Goal: Task Accomplishment & Management: Manage account settings

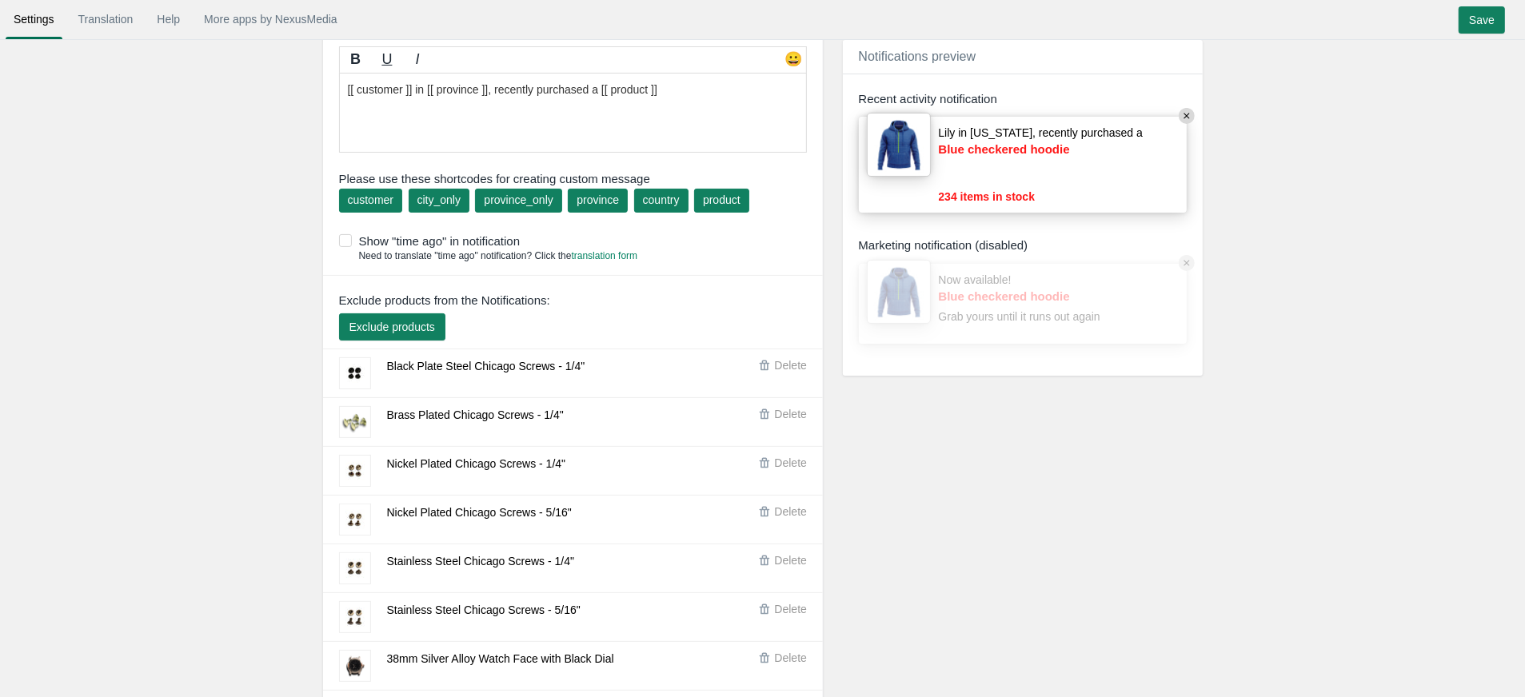
scroll to position [225, 0]
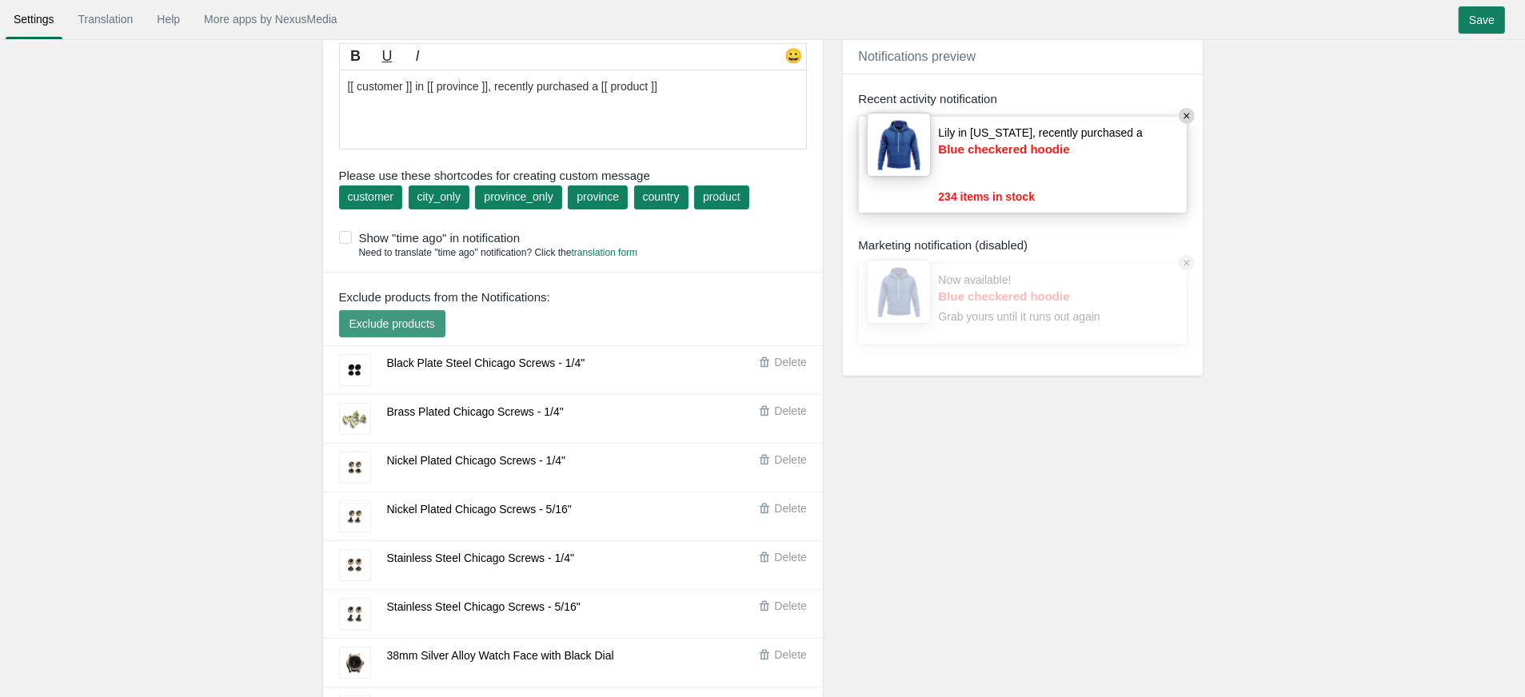
click at [393, 317] on span "Exclude products" at bounding box center [392, 323] width 86 height 13
click at [1479, 20] on input "Save" at bounding box center [1482, 19] width 46 height 27
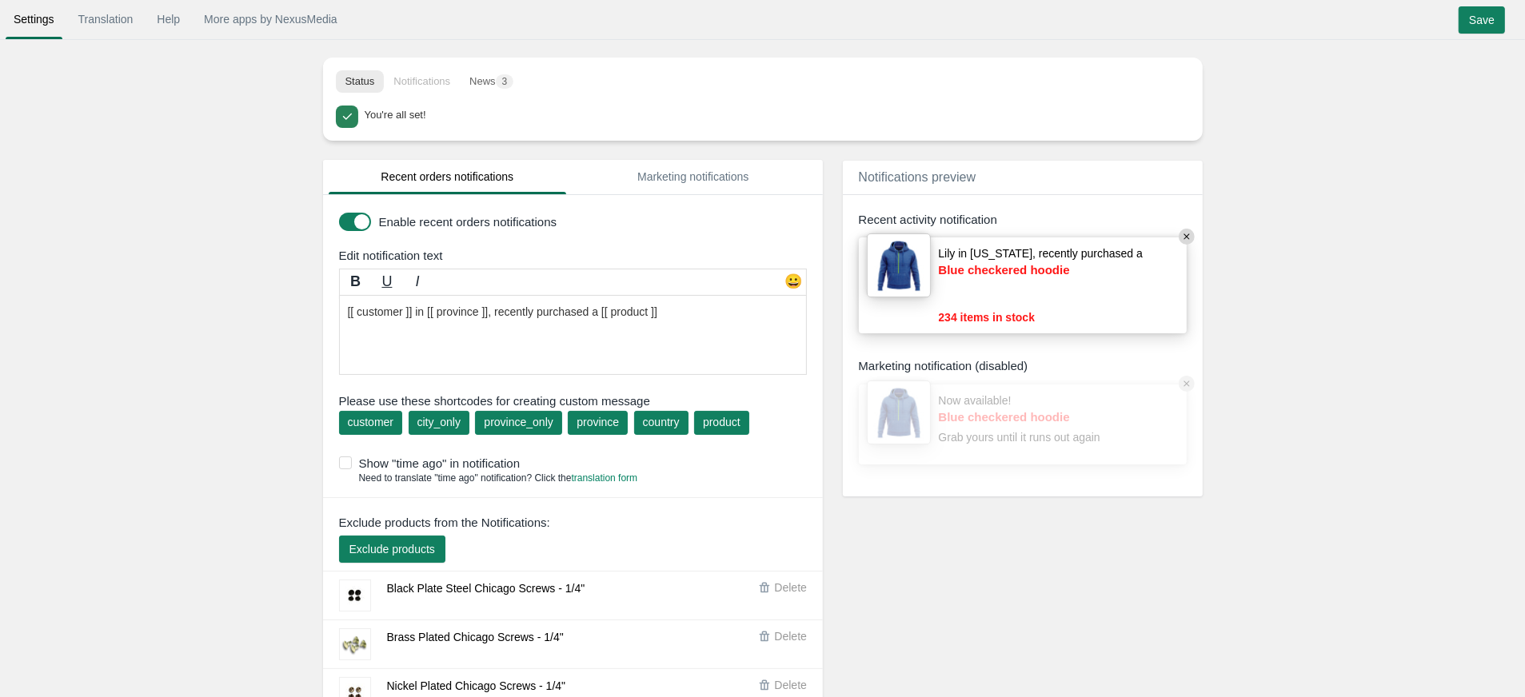
click at [372, 553] on button "Exclude products" at bounding box center [392, 549] width 106 height 27
click at [1494, 24] on input "Save" at bounding box center [1482, 19] width 46 height 27
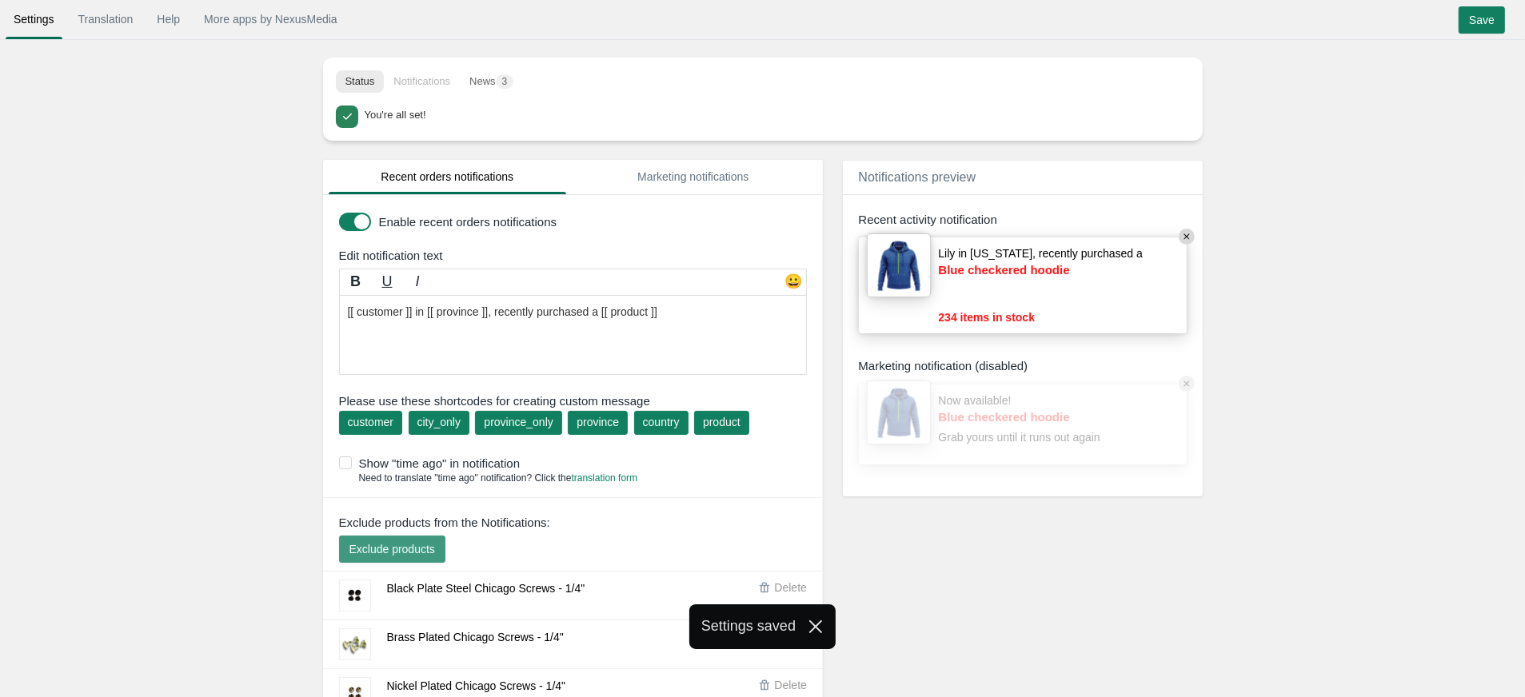
click at [403, 536] on button "Exclude products" at bounding box center [392, 549] width 106 height 27
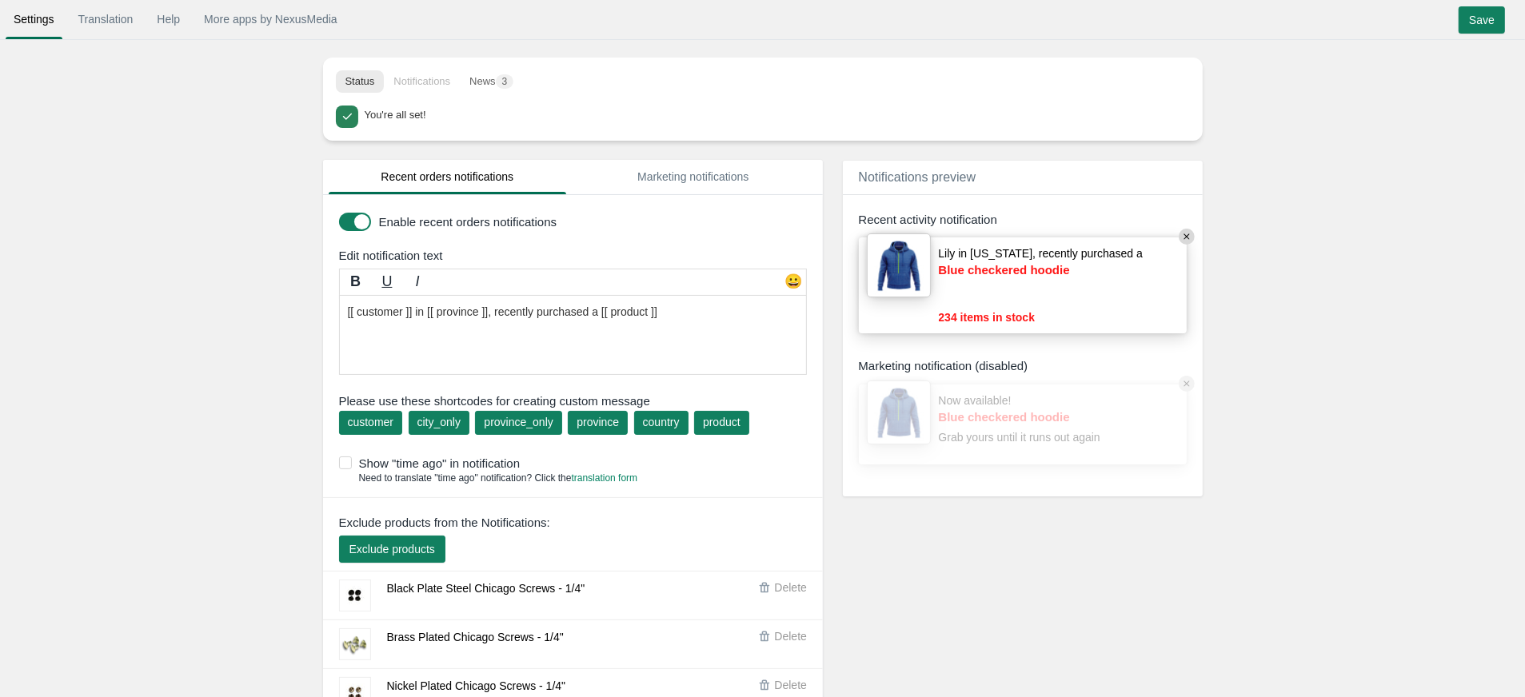
click at [411, 82] on li "Notifications" at bounding box center [422, 81] width 76 height 22
click at [112, 31] on link "Translation" at bounding box center [105, 19] width 71 height 29
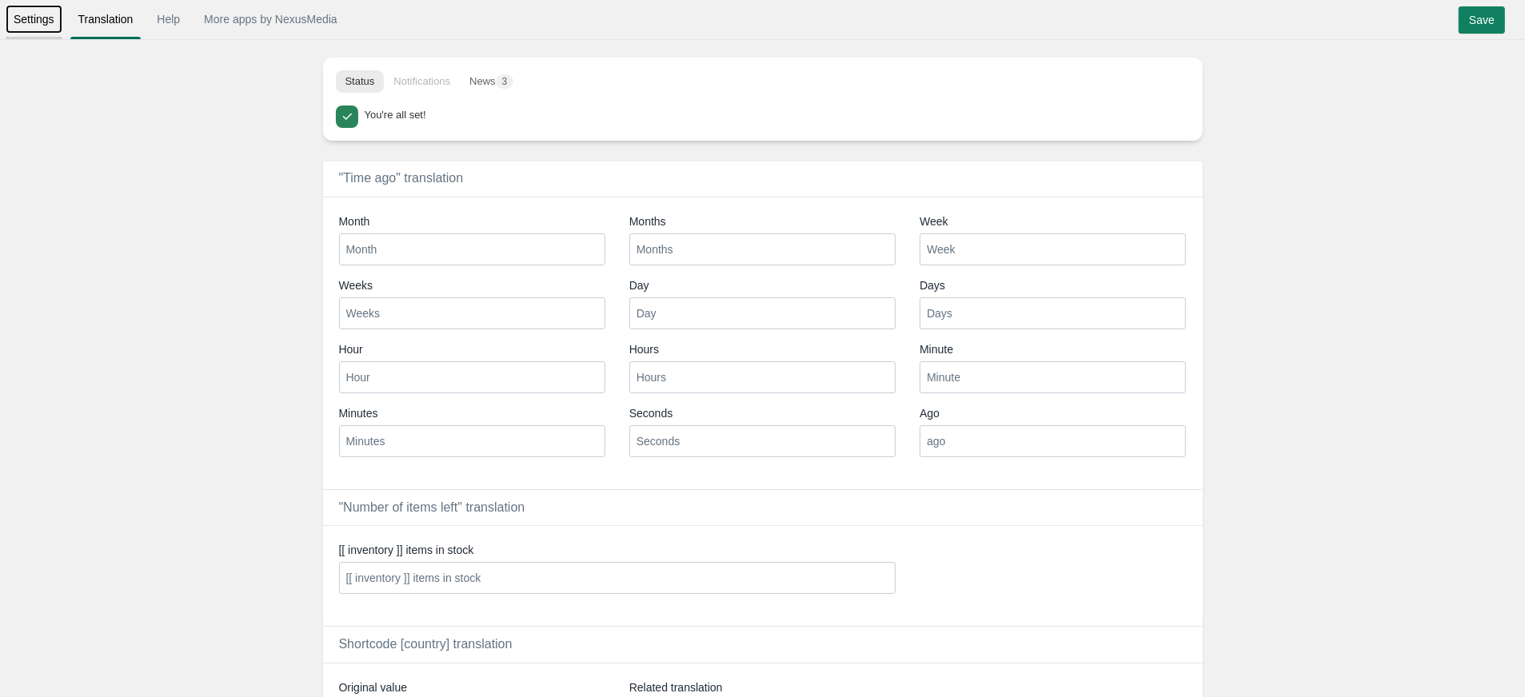
click at [41, 29] on link "Settings" at bounding box center [34, 19] width 57 height 29
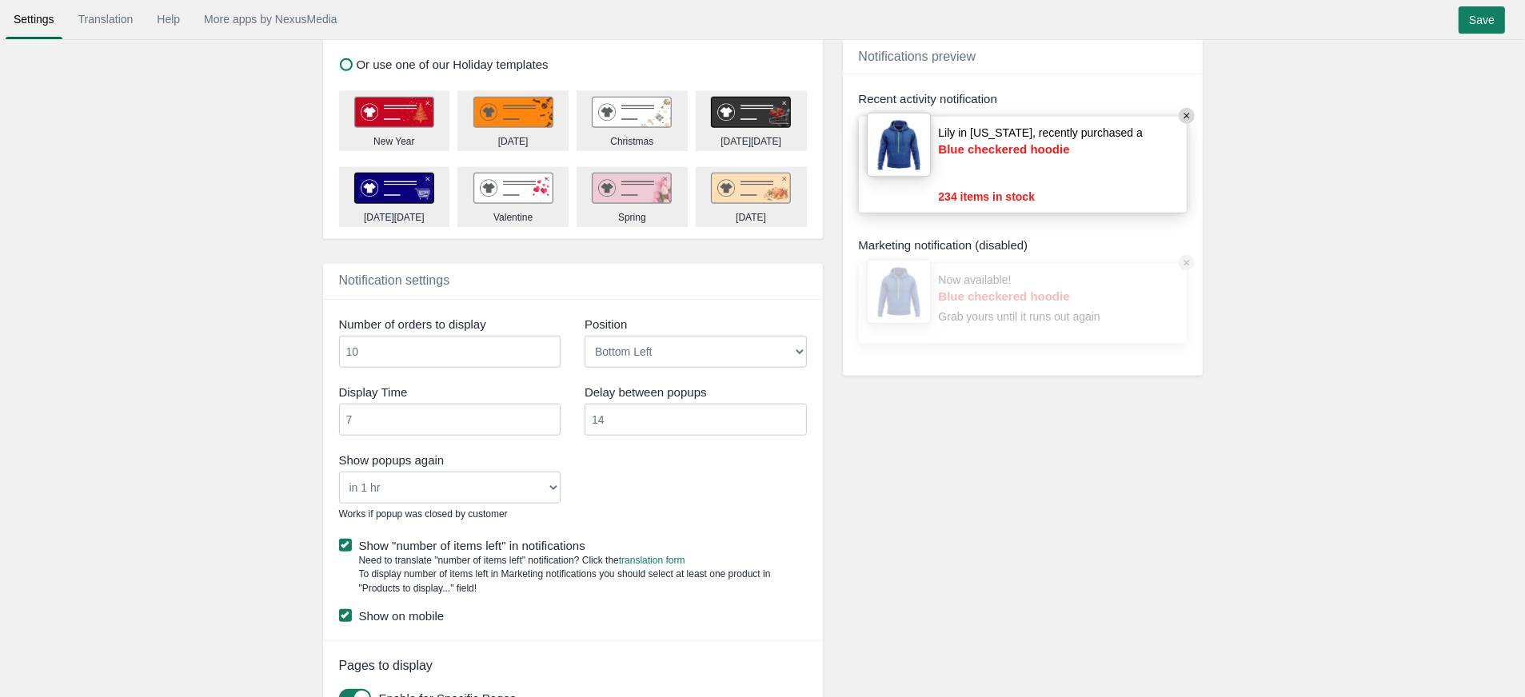
scroll to position [6982, 0]
click at [546, 369] on input "9" at bounding box center [450, 353] width 222 height 32
click at [548, 369] on input "10" at bounding box center [450, 353] width 222 height 32
click at [548, 369] on input "11" at bounding box center [450, 353] width 222 height 32
click at [548, 369] on input "12" at bounding box center [450, 353] width 222 height 32
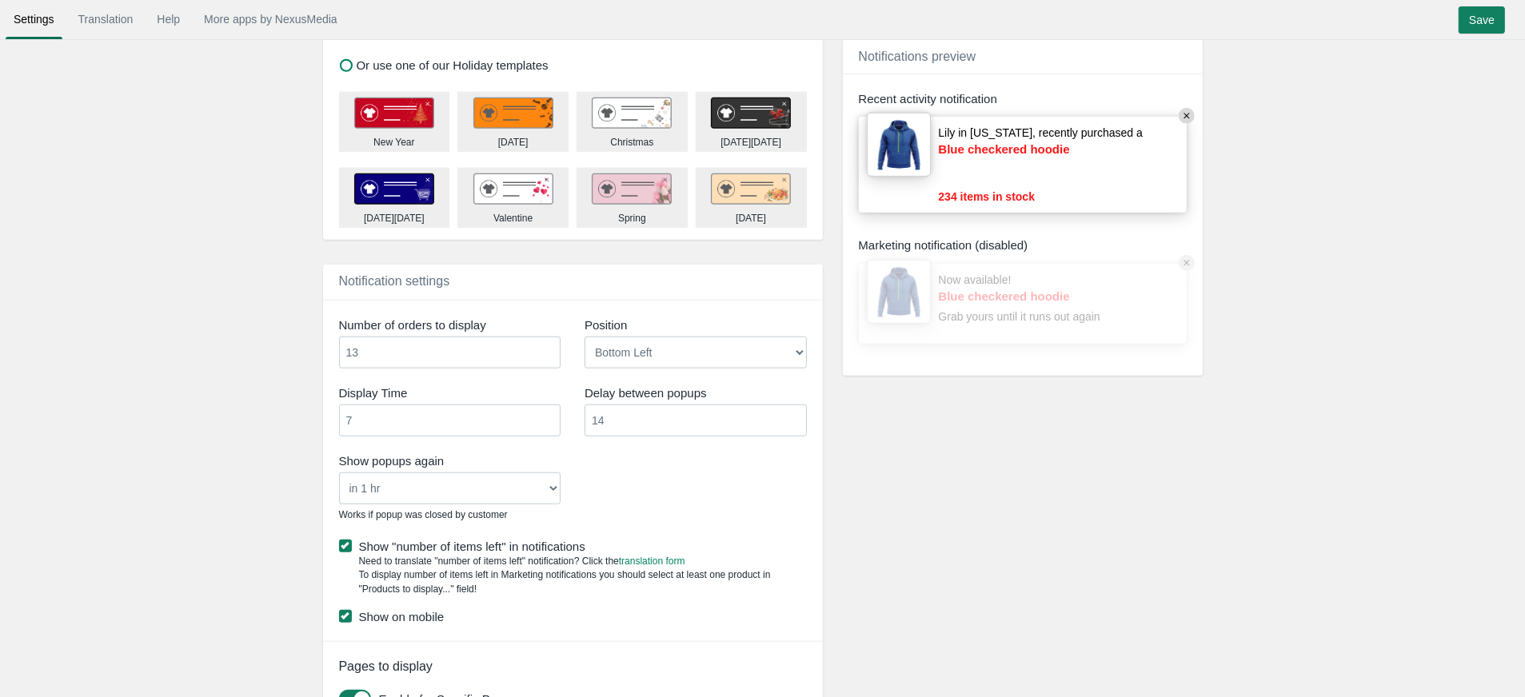
click at [548, 369] on input "13" at bounding box center [450, 353] width 222 height 32
click at [1494, 22] on input "Save" at bounding box center [1482, 19] width 46 height 27
click at [385, 369] on input "13" at bounding box center [450, 353] width 222 height 32
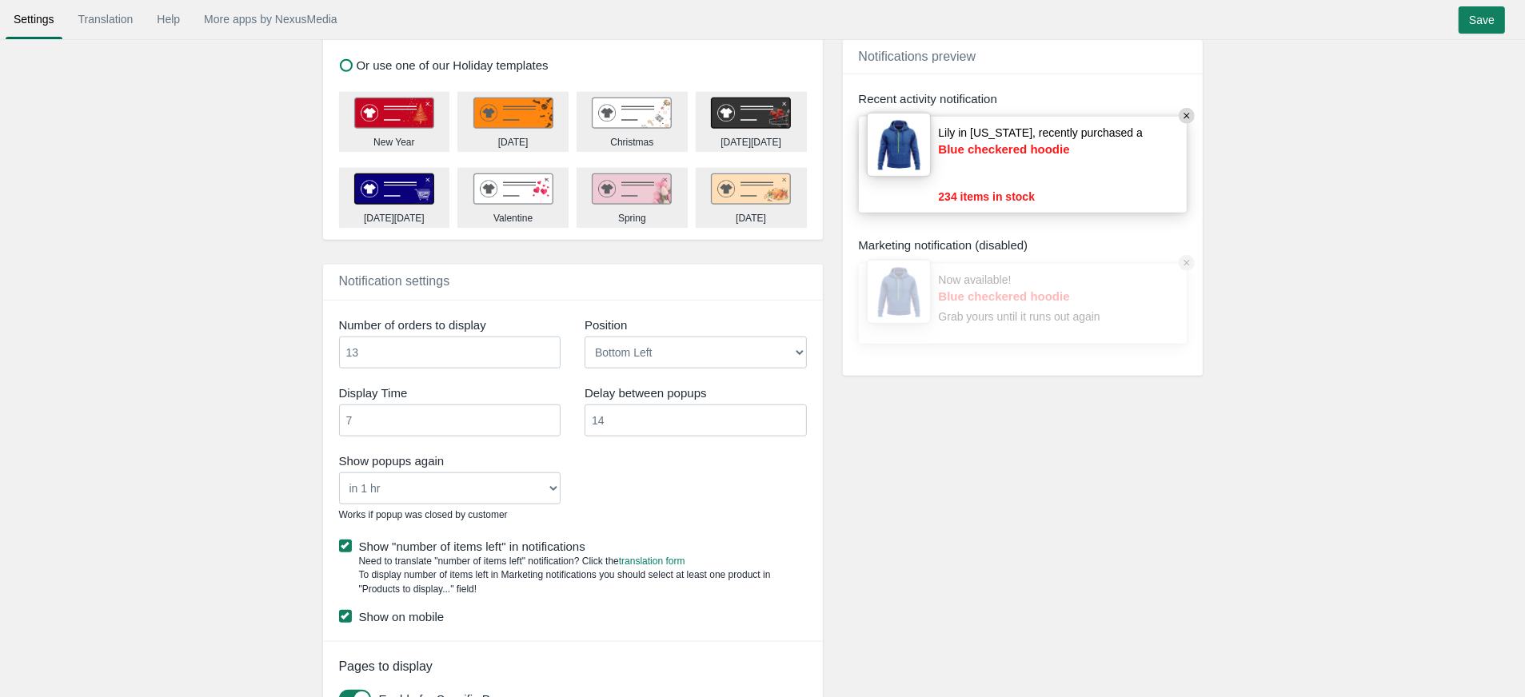
click at [385, 369] on input "13" at bounding box center [450, 353] width 222 height 32
type input "2"
type input "15"
click at [1468, 16] on input "Save" at bounding box center [1482, 19] width 46 height 27
